Goal: Navigation & Orientation: Go to known website

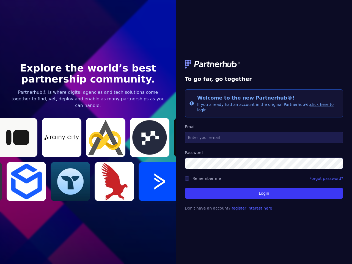
click at [264, 67] on link at bounding box center [264, 64] width 158 height 9
